Goal: Task Accomplishment & Management: Manage account settings

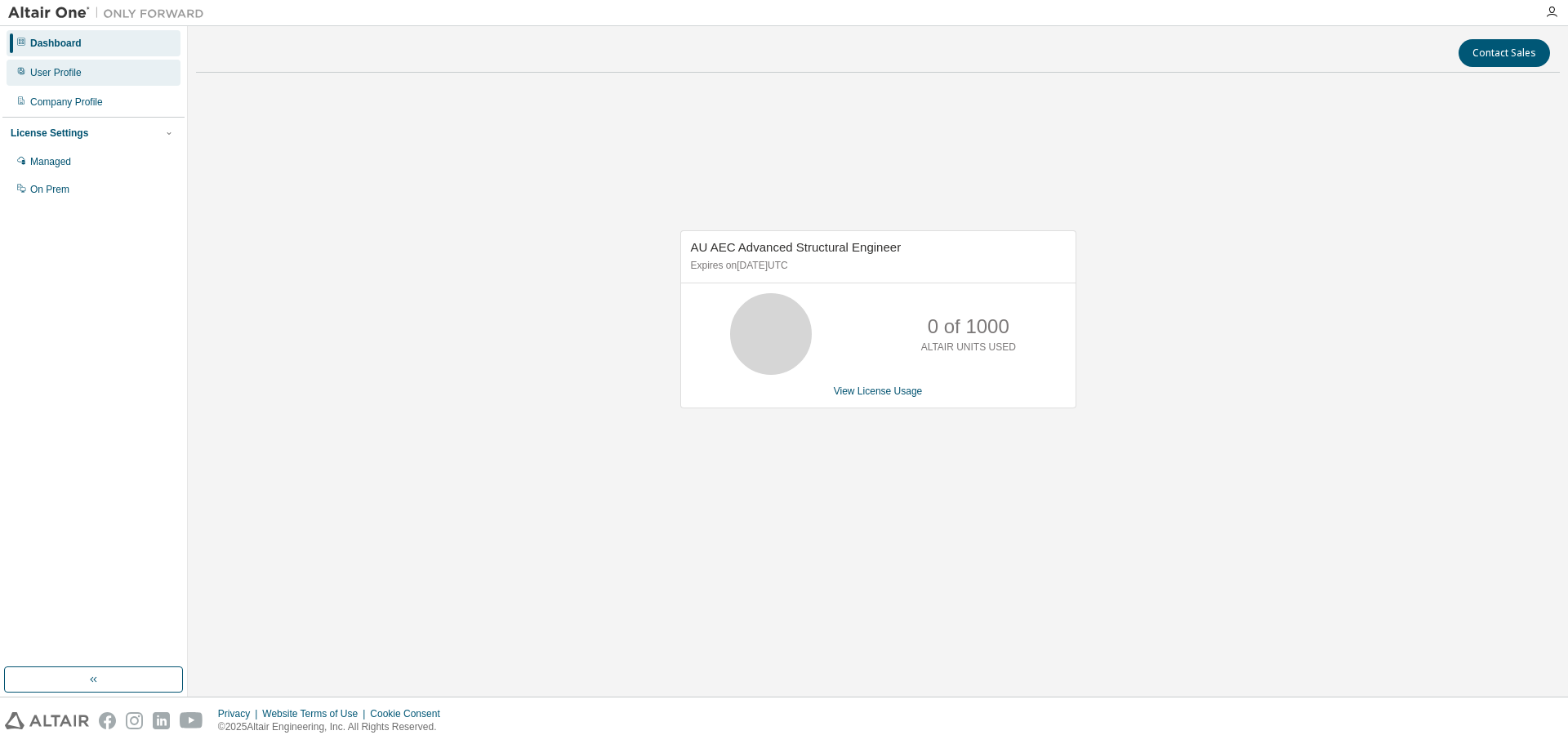
click at [88, 74] on div "User Profile" at bounding box center [93, 73] width 174 height 26
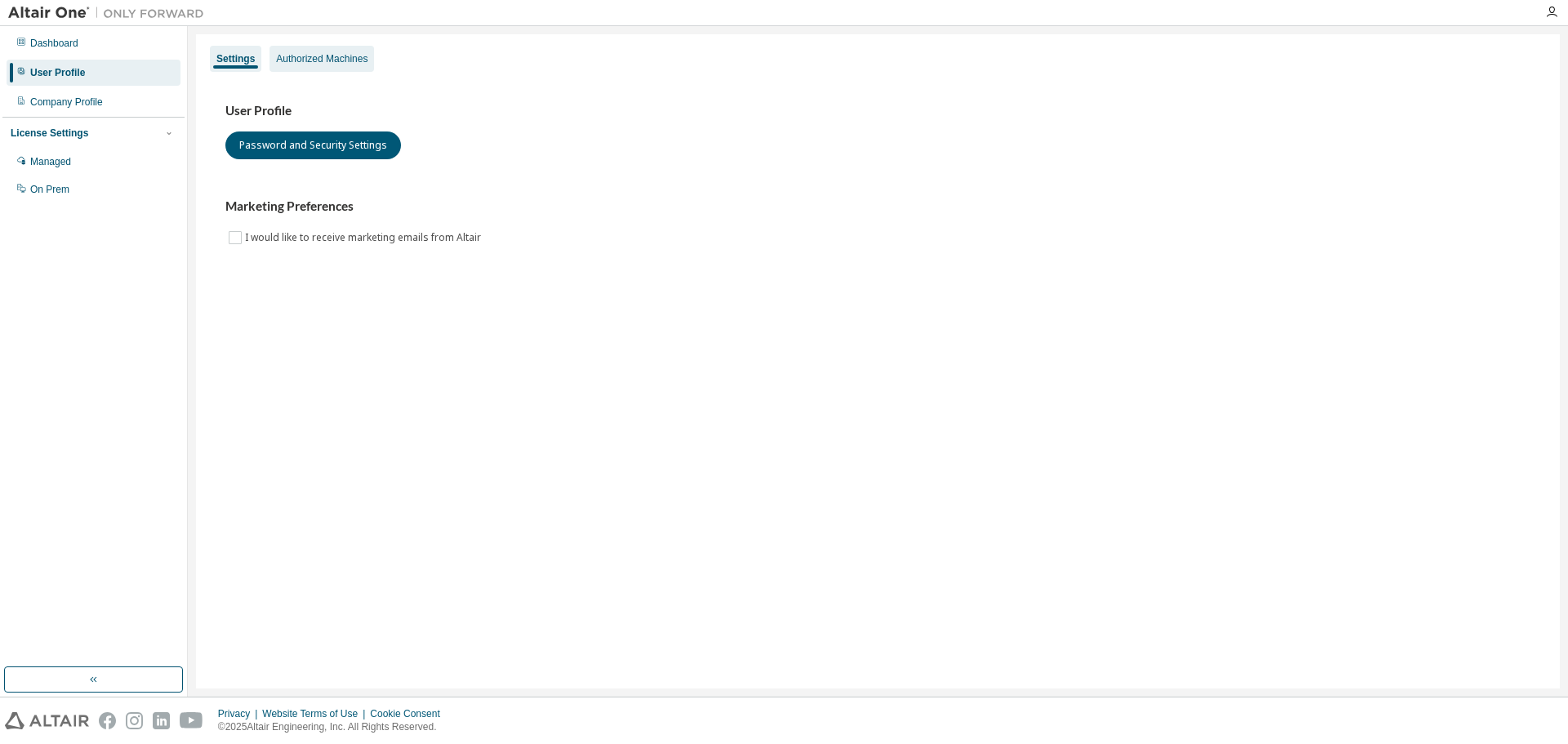
click at [286, 61] on div "Authorized Machines" at bounding box center [321, 59] width 91 height 13
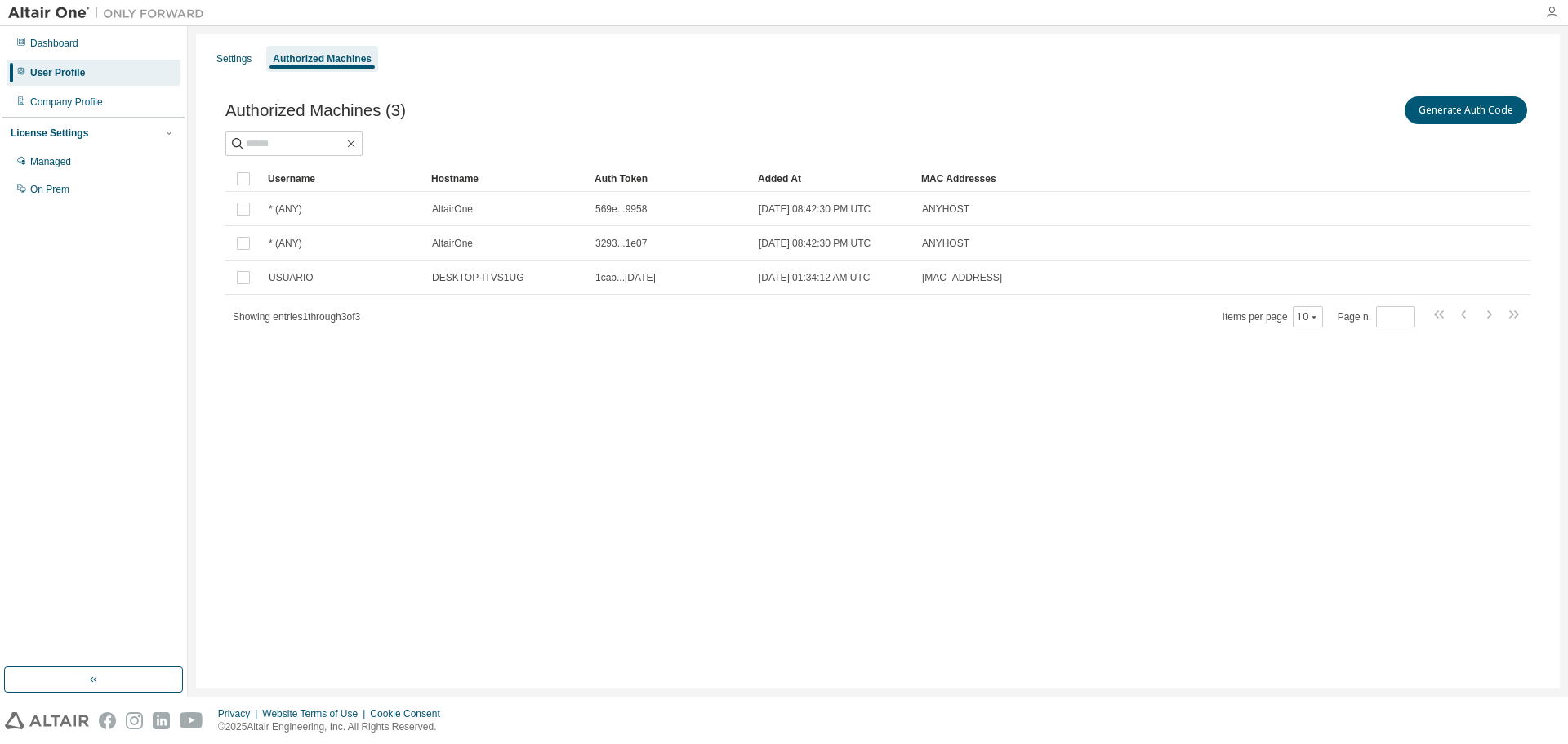
click at [1554, 16] on icon "button" at bounding box center [1552, 12] width 13 height 13
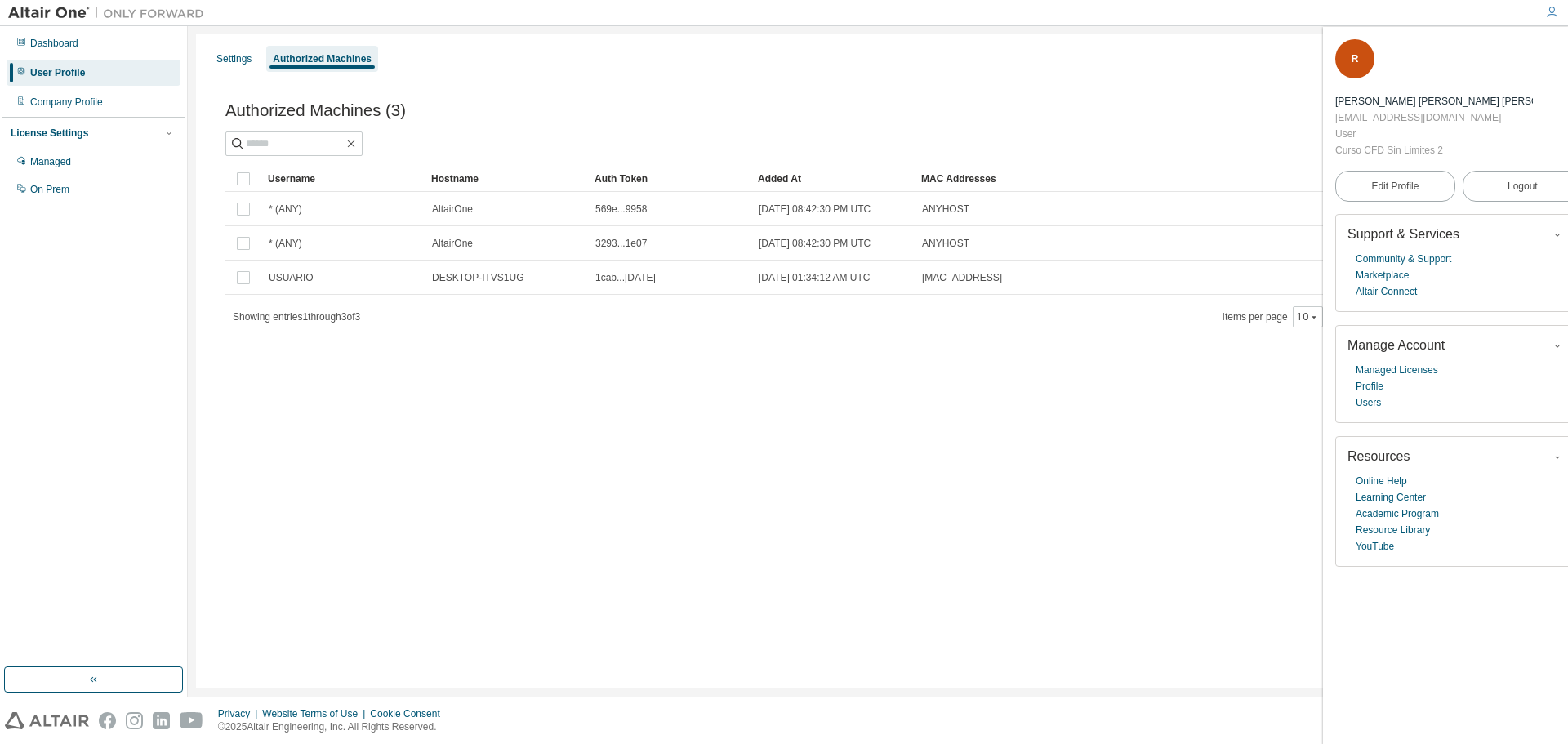
click at [1229, 83] on div "Authorized Machines (3) Generate Auth Code Clear Load Save Save As Field Operat…" at bounding box center [878, 222] width 1345 height 297
click at [1553, 11] on icon "button" at bounding box center [1552, 12] width 13 height 13
